Goal: Transaction & Acquisition: Purchase product/service

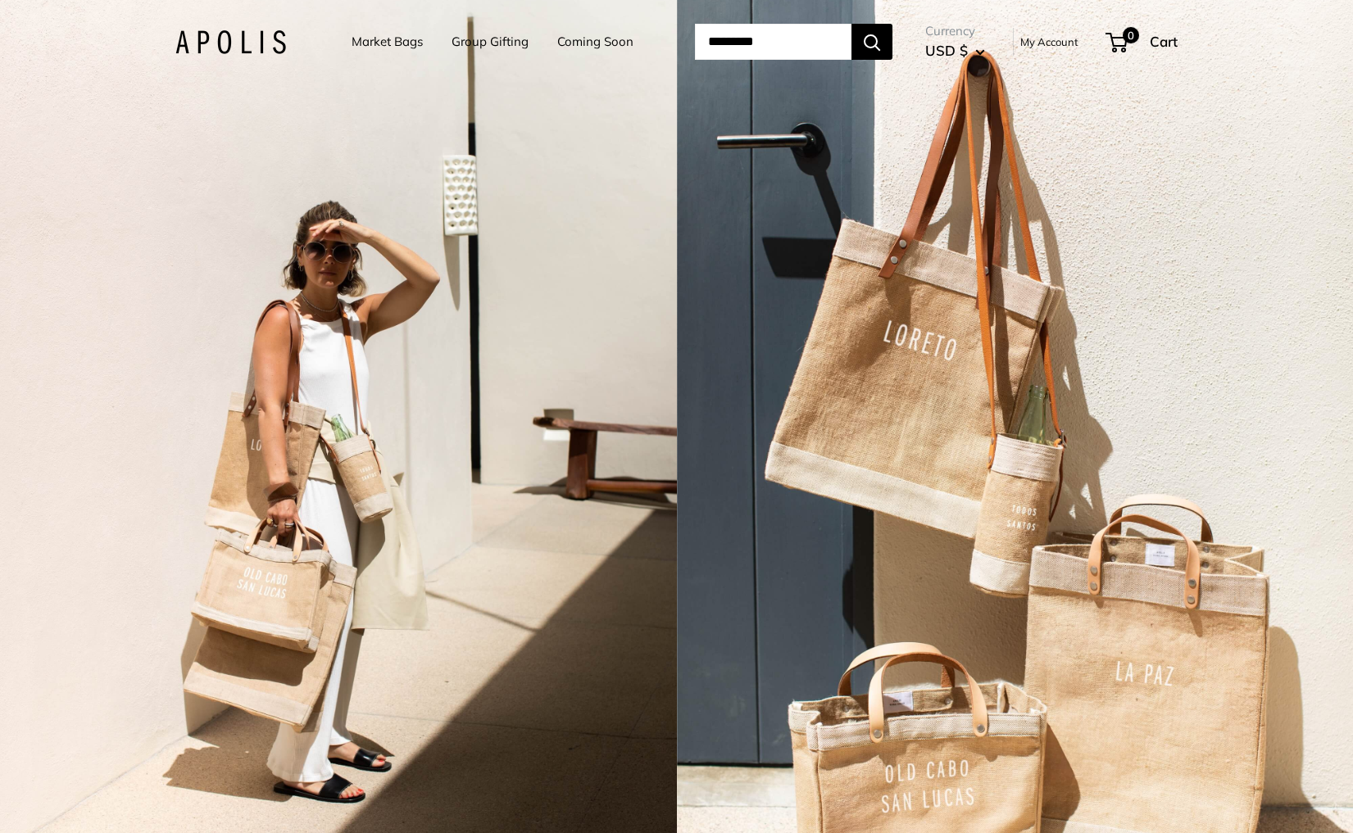
click at [443, 306] on div "2 / 7" at bounding box center [338, 416] width 677 height 833
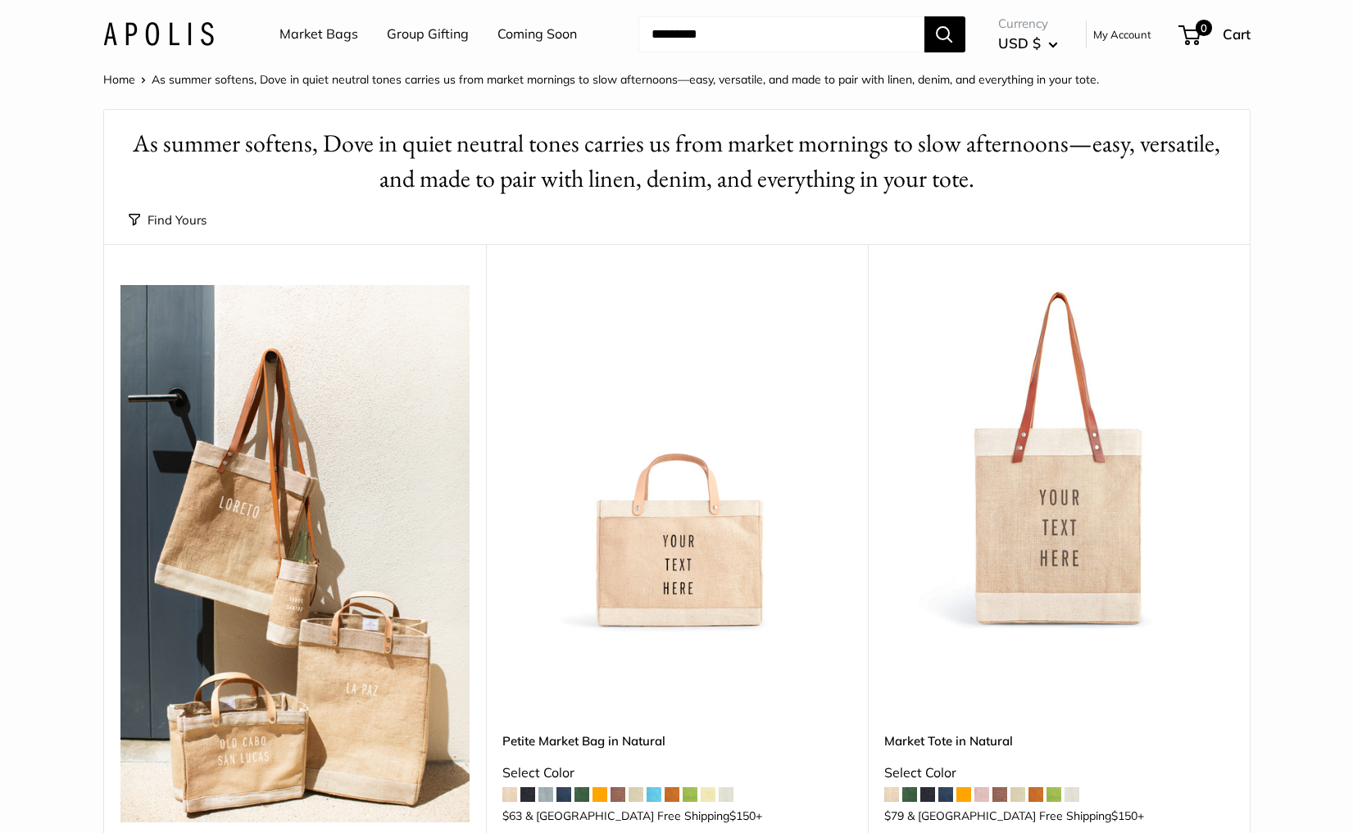
click at [0, 0] on img at bounding box center [0, 0] width 0 height 0
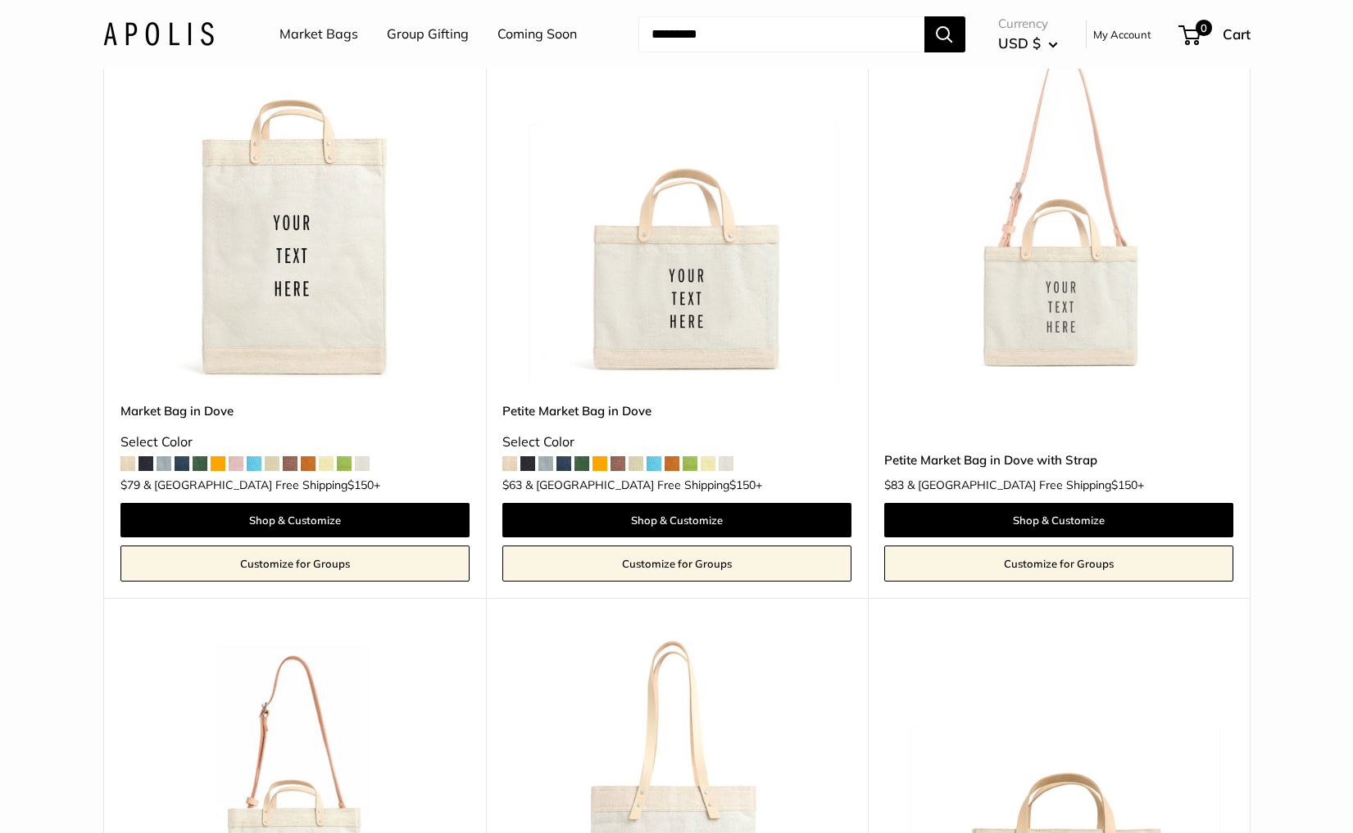
scroll to position [1543, 0]
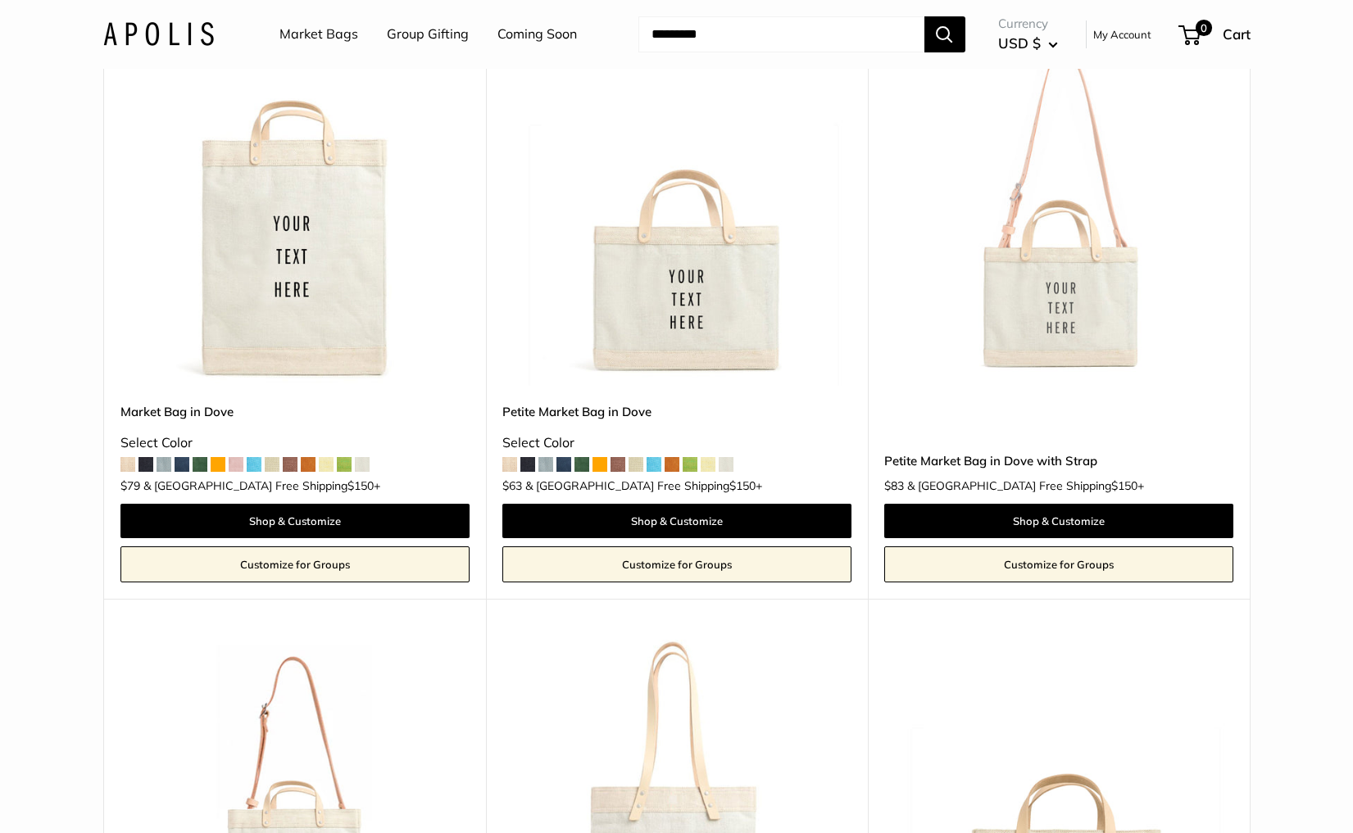
click at [0, 0] on img at bounding box center [0, 0] width 0 height 0
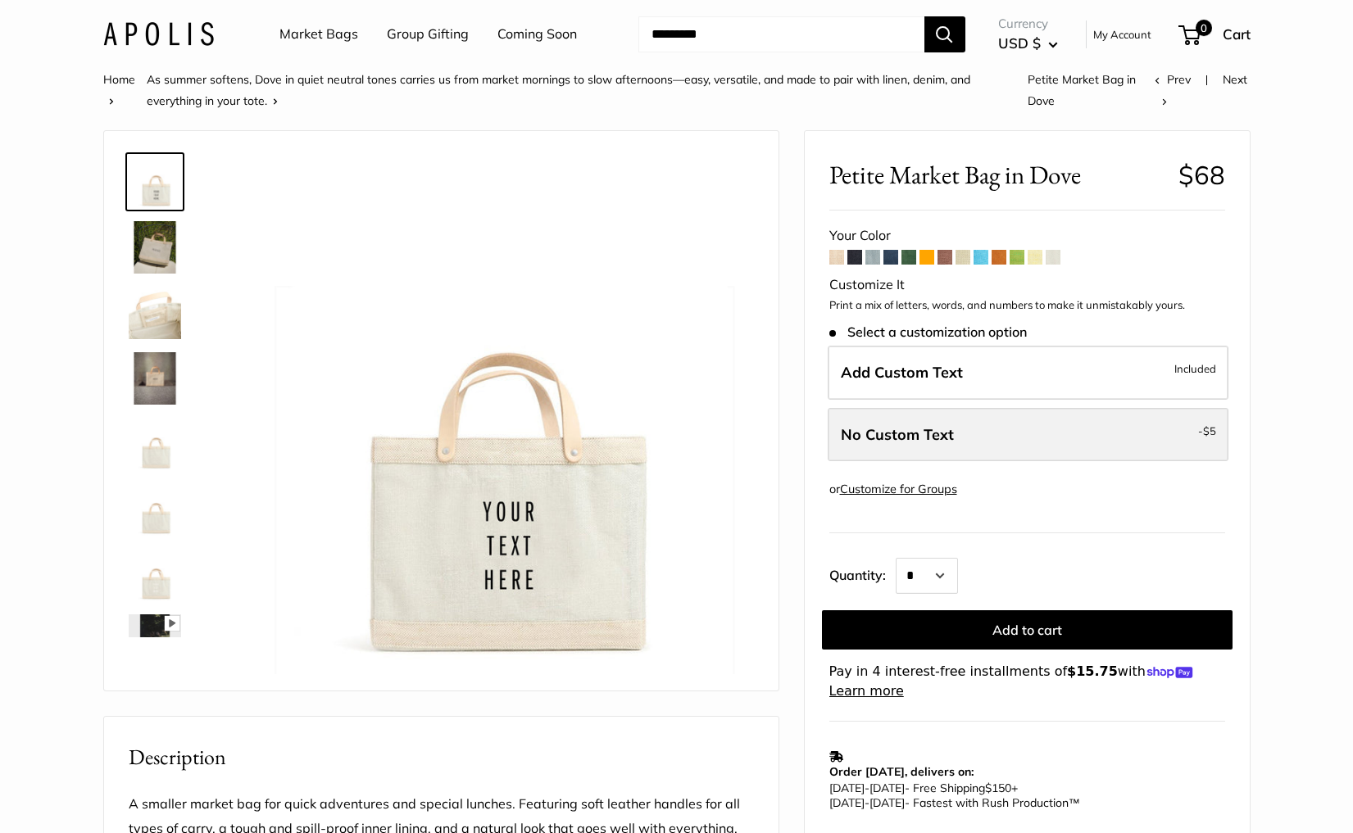
click at [921, 430] on span "No Custom Text" at bounding box center [897, 434] width 113 height 19
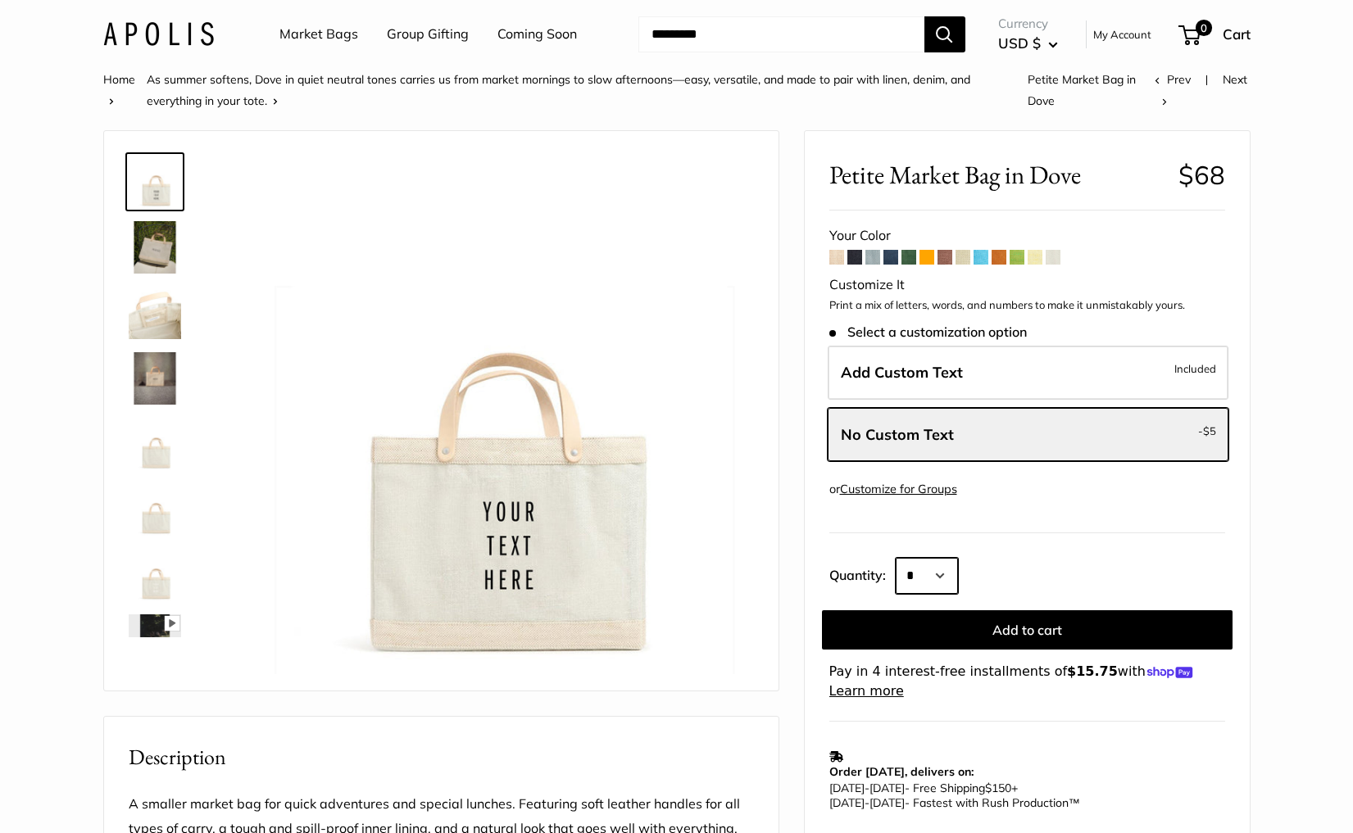
click at [917, 567] on select "* * * * * * * * * *** *** *** *** *** *** *** *** *** *** *** *** *** *** *** *…" at bounding box center [927, 576] width 62 height 36
select select "**"
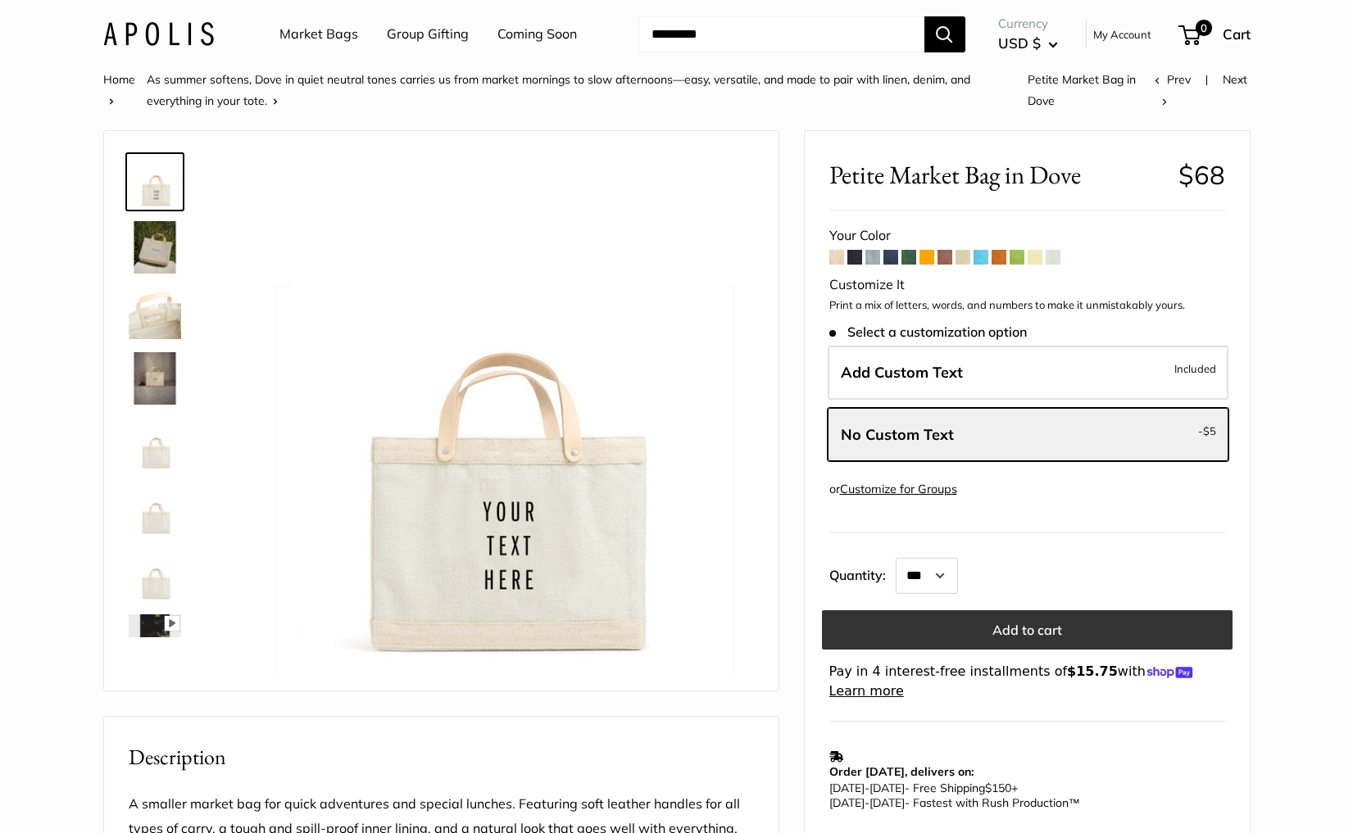
click at [1004, 629] on button "Add to cart" at bounding box center [1027, 629] width 411 height 39
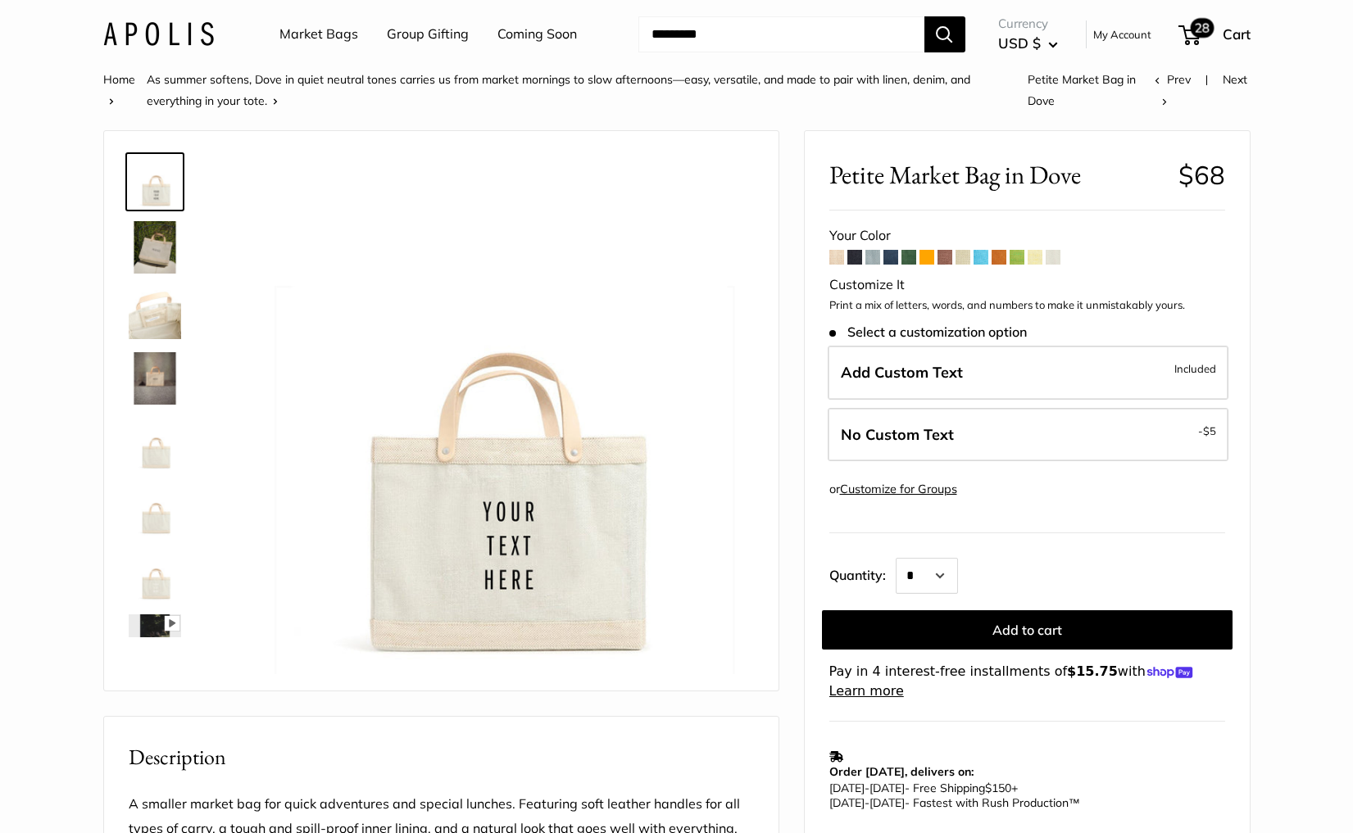
click at [1193, 30] on span "28" at bounding box center [1202, 28] width 24 height 20
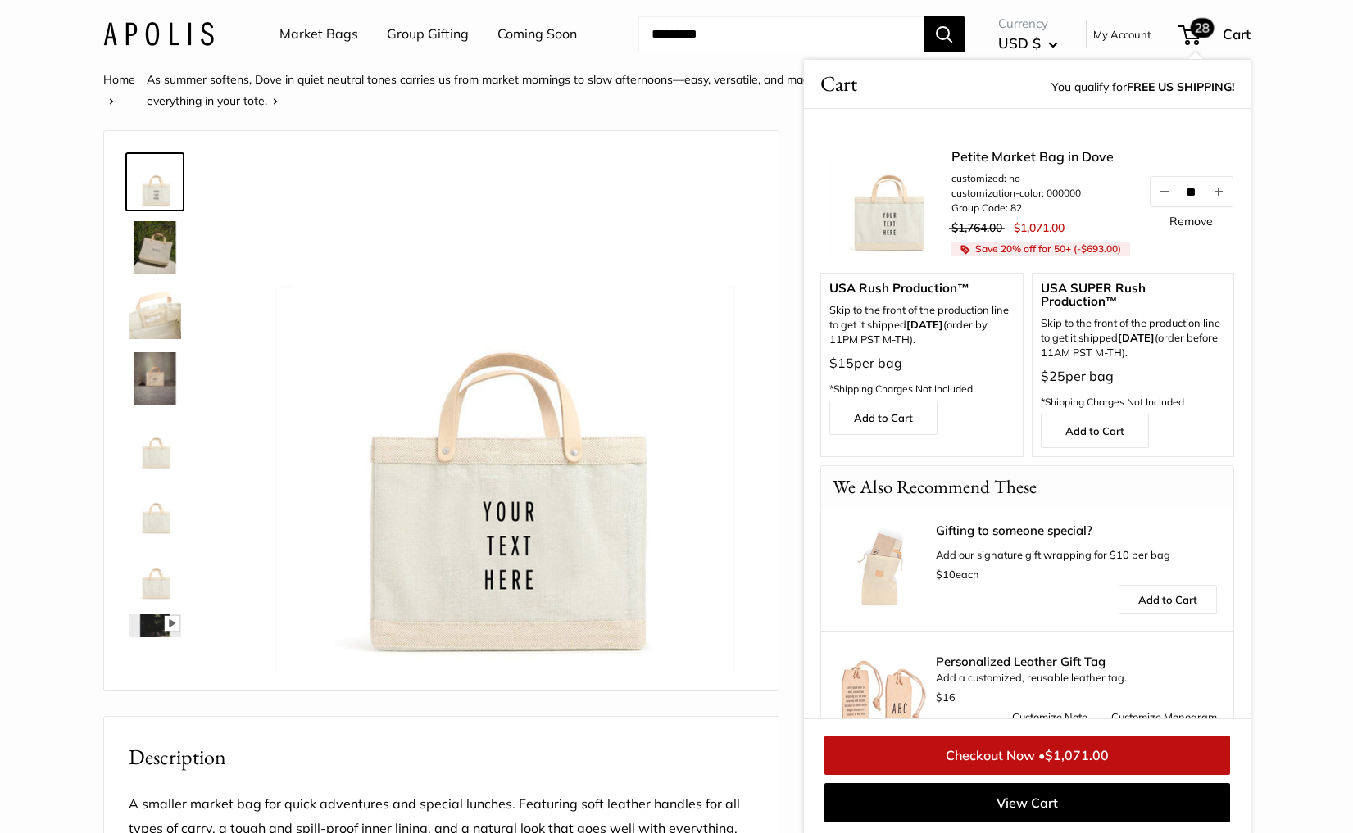
click at [1196, 216] on link "Remove" at bounding box center [1190, 221] width 43 height 11
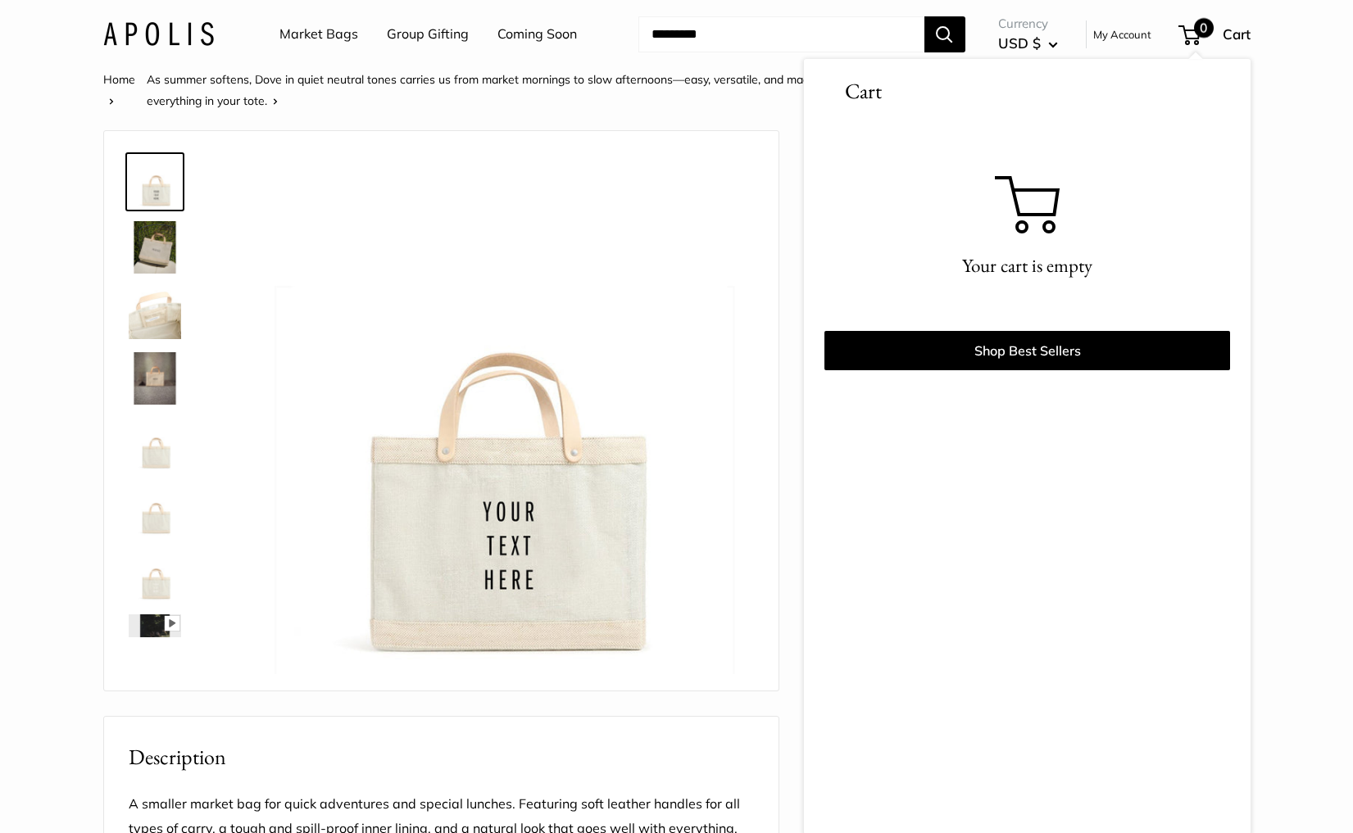
click at [1283, 132] on section "Home As summer softens, Dove in quiet neutral tones carries us from market morn…" at bounding box center [676, 784] width 1353 height 1431
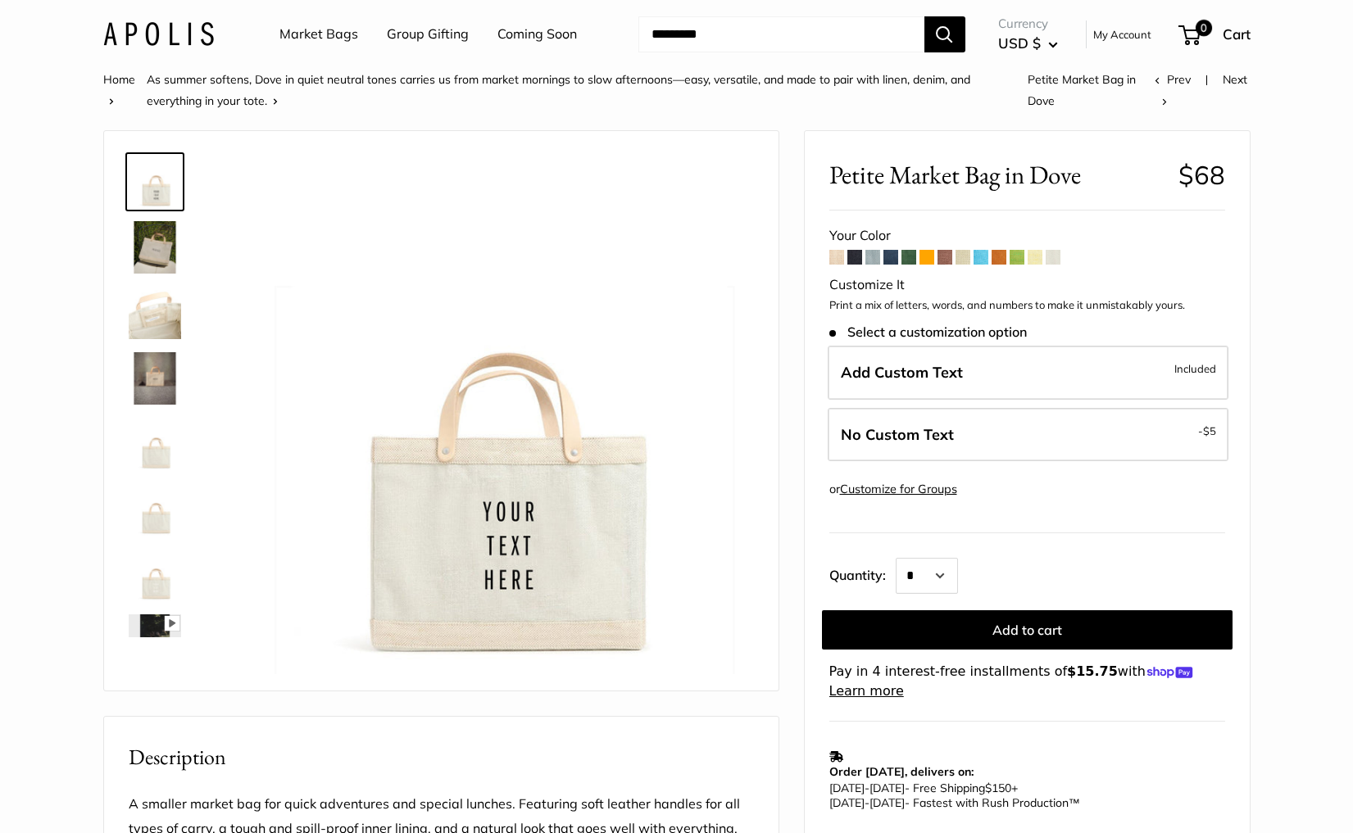
click at [301, 40] on link "Market Bags" at bounding box center [318, 34] width 79 height 25
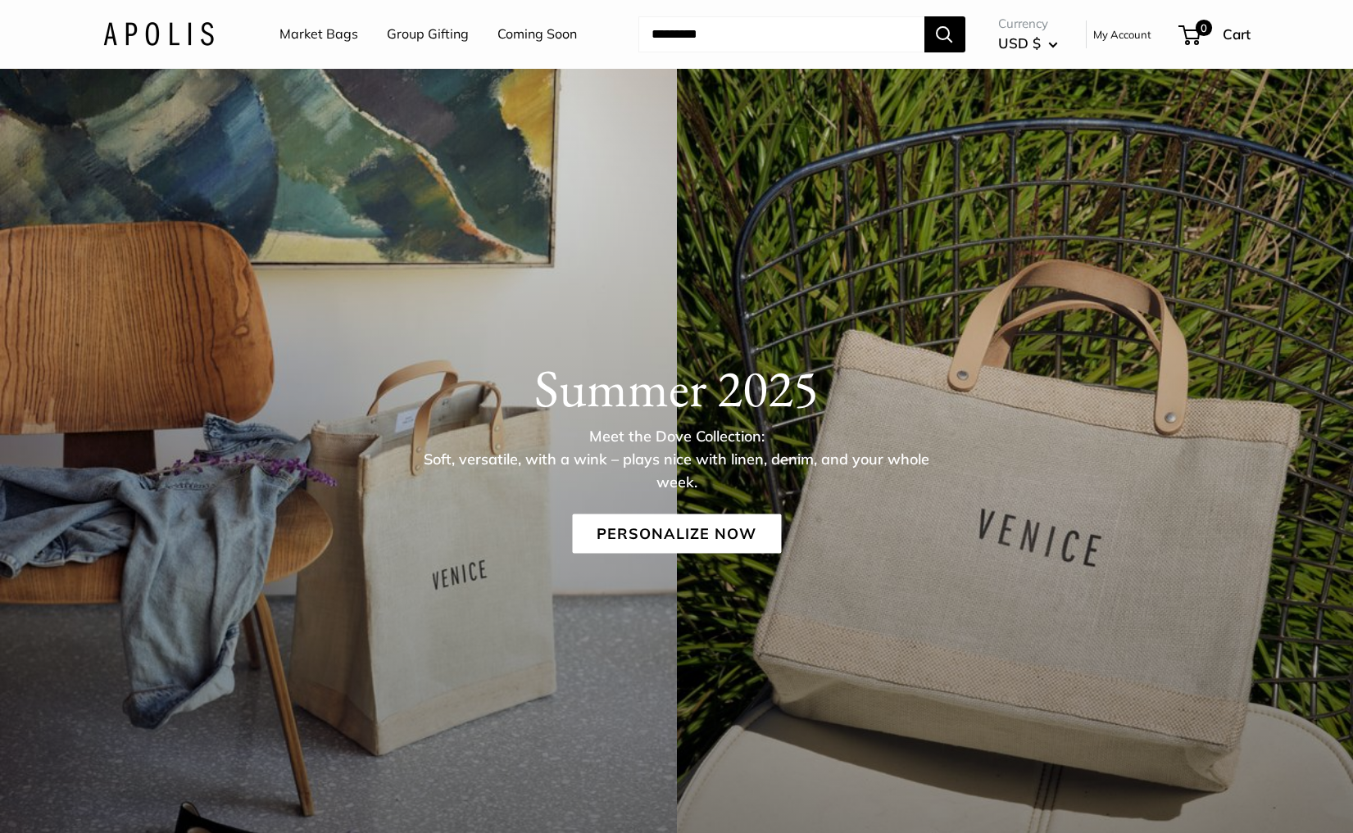
click at [541, 32] on link "Coming Soon" at bounding box center [536, 34] width 79 height 25
click at [669, 546] on link "Personalize Now" at bounding box center [676, 534] width 209 height 39
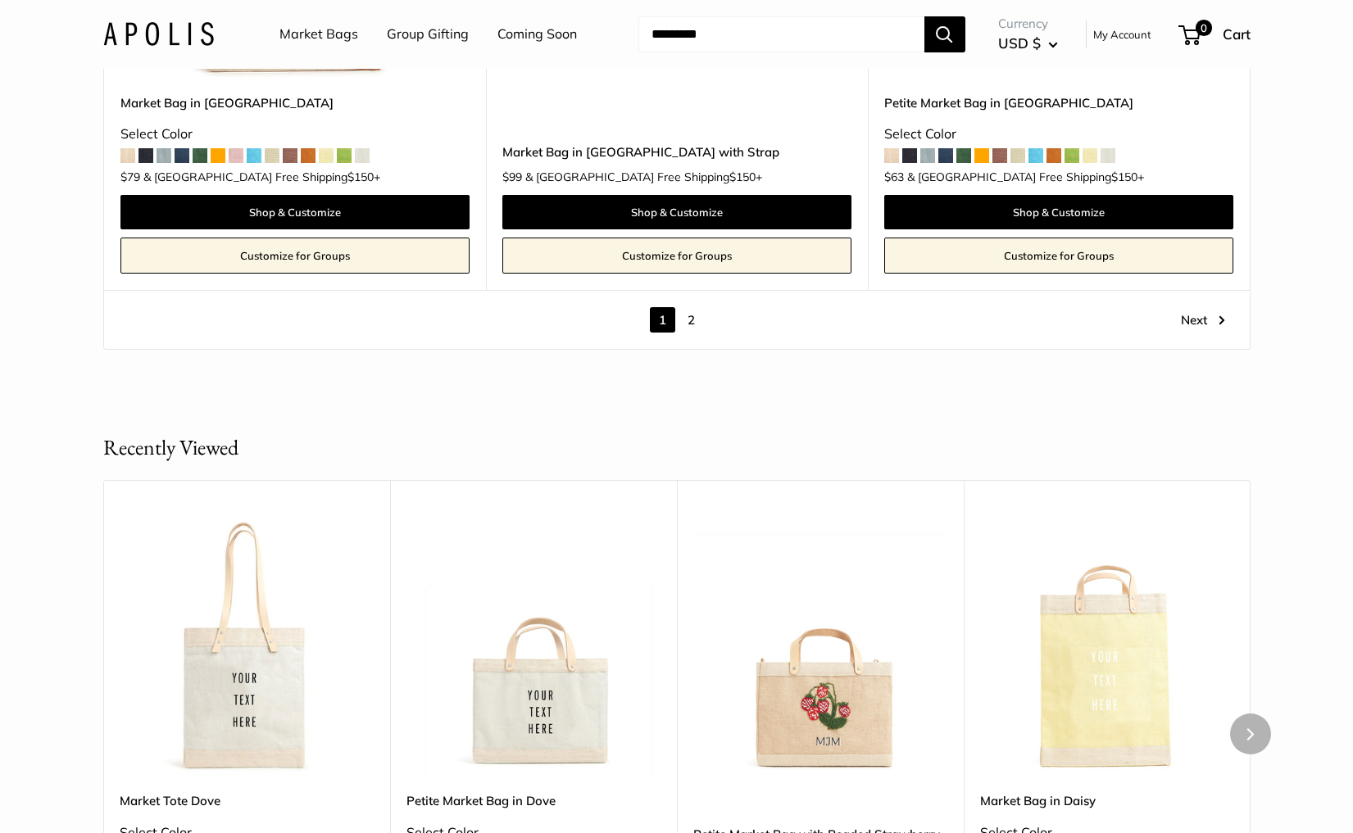
scroll to position [9825, 0]
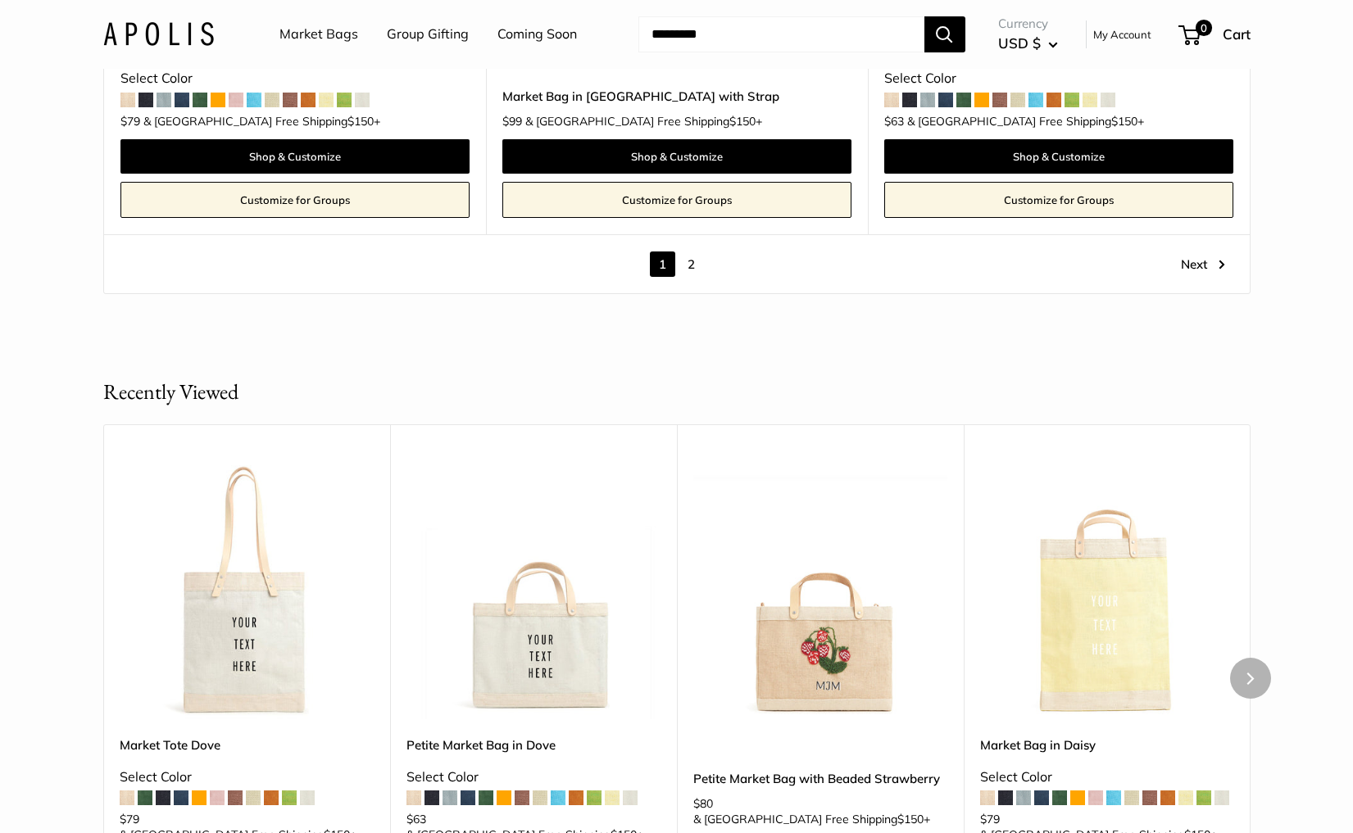
click at [746, 706] on div "Upgrade: Next Day Fulfillment Customizable Text Sturdy & Spill Resistant New Pe…" at bounding box center [820, 678] width 287 height 508
click at [0, 0] on img at bounding box center [0, 0] width 0 height 0
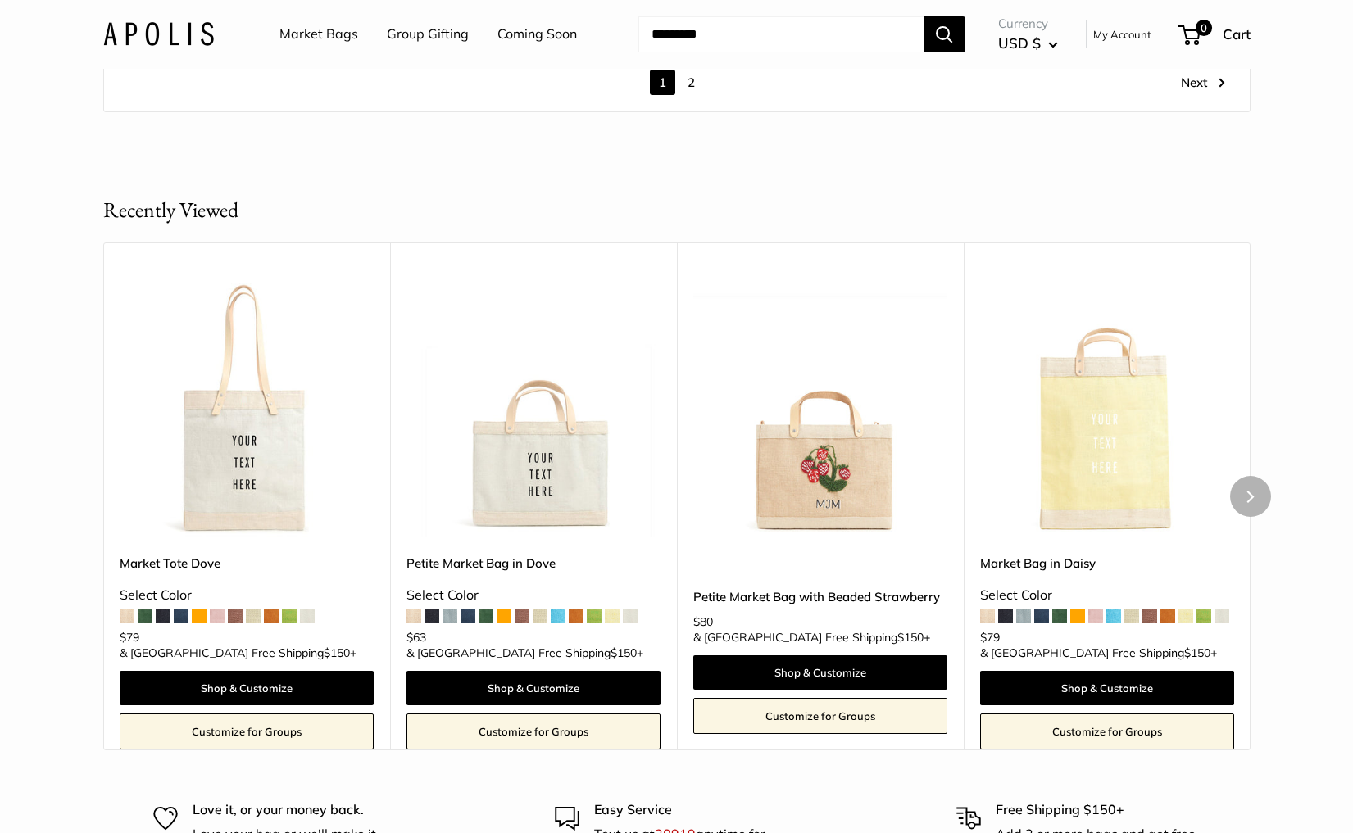
scroll to position [9853, 0]
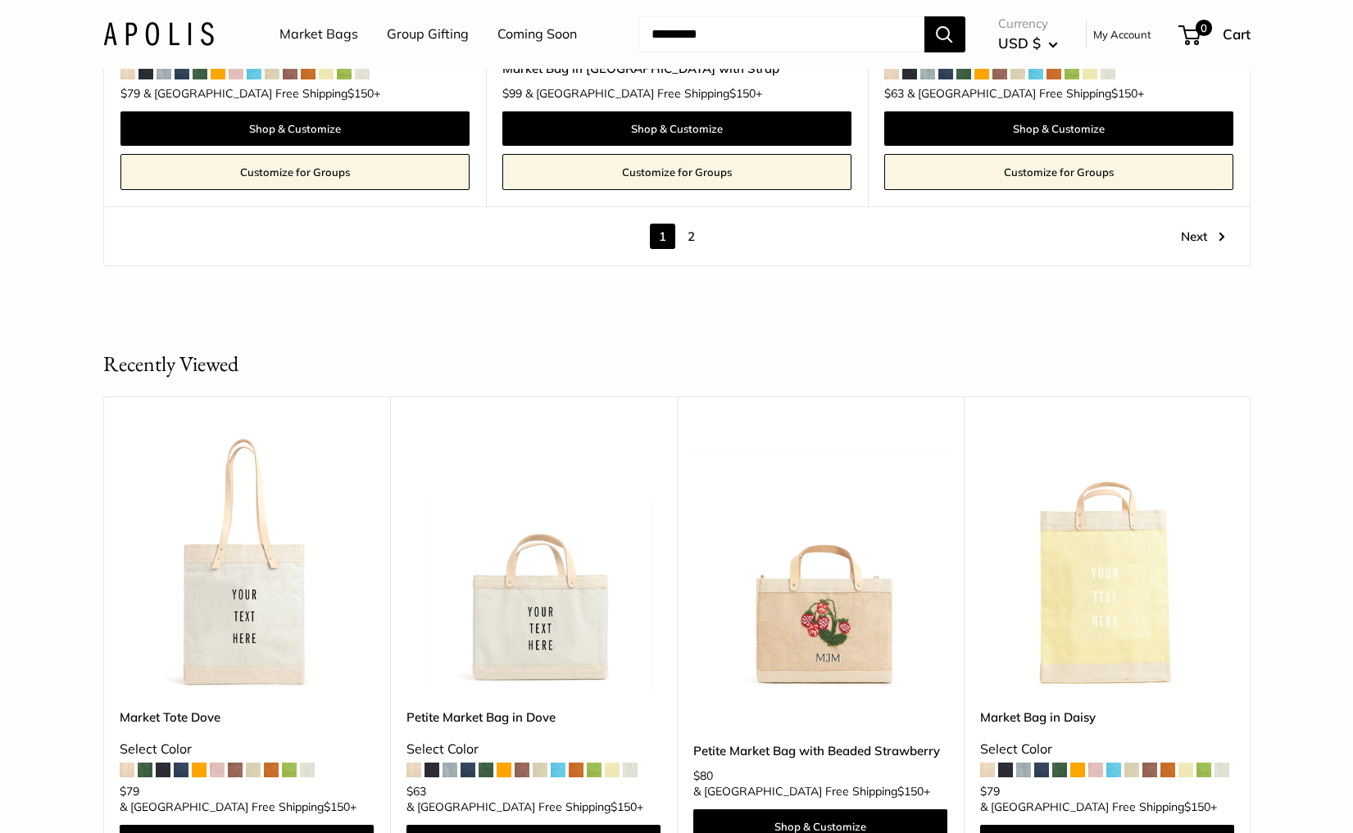
click at [690, 224] on link "2" at bounding box center [691, 236] width 25 height 25
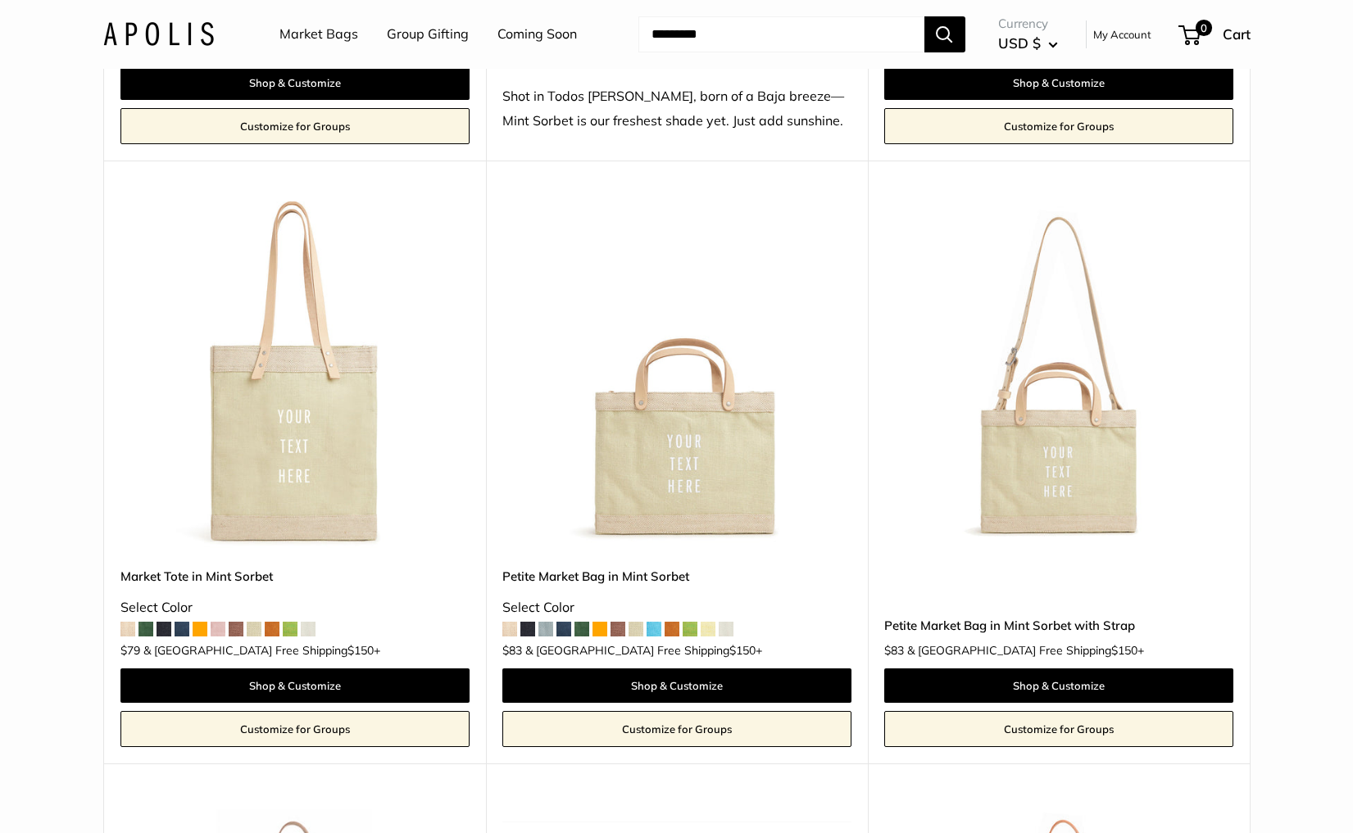
scroll to position [685, 0]
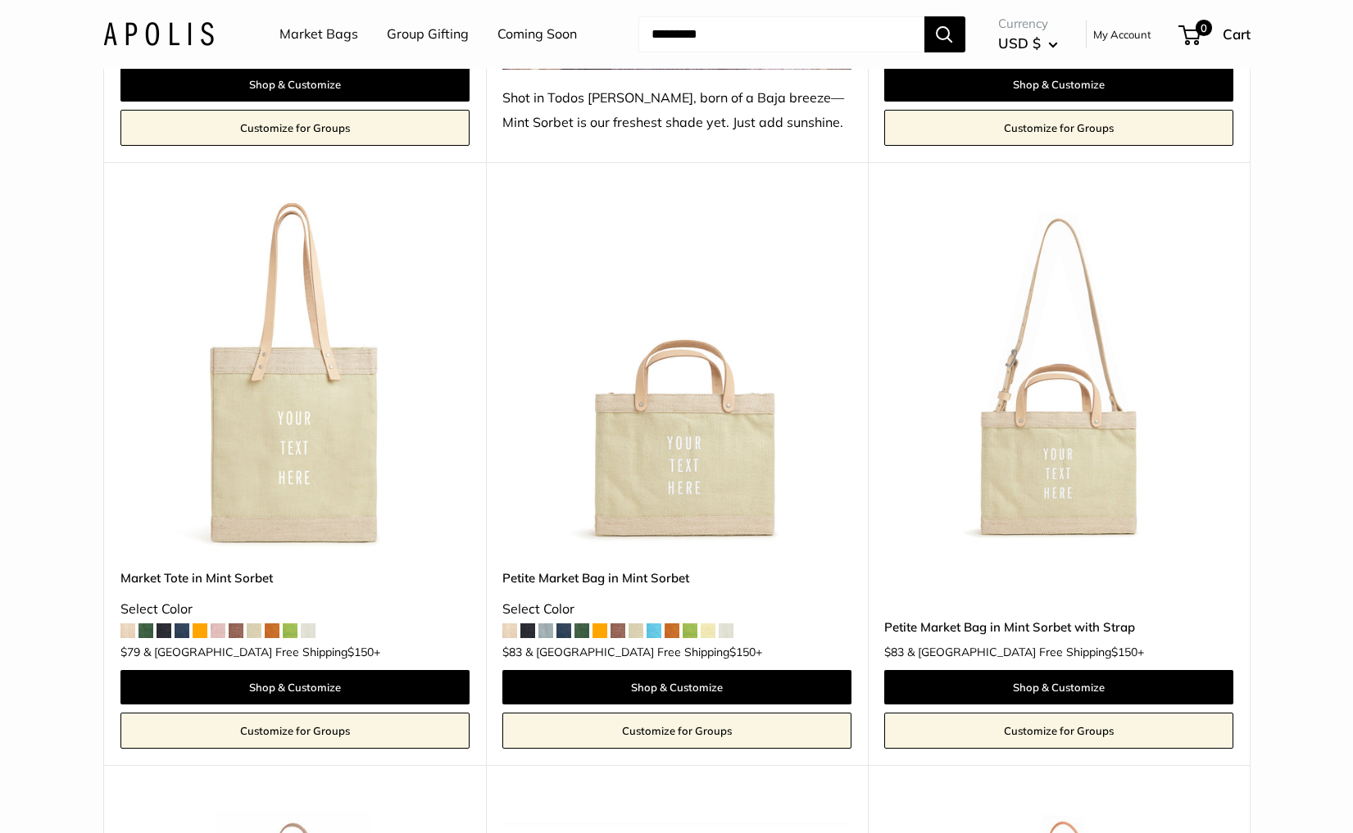
click at [0, 0] on img at bounding box center [0, 0] width 0 height 0
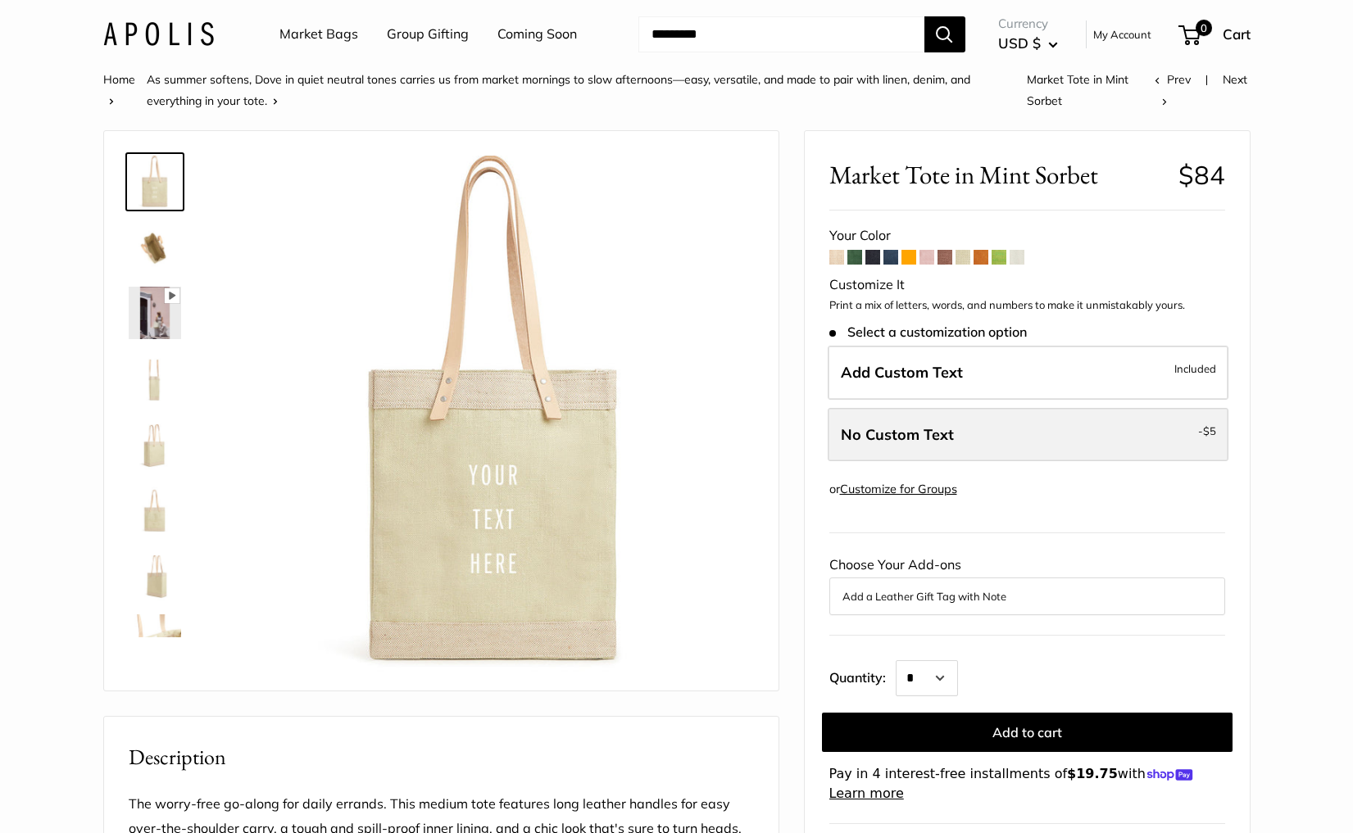
click at [953, 432] on label "No Custom Text - $5" at bounding box center [1028, 435] width 401 height 54
